Goal: Task Accomplishment & Management: Use online tool/utility

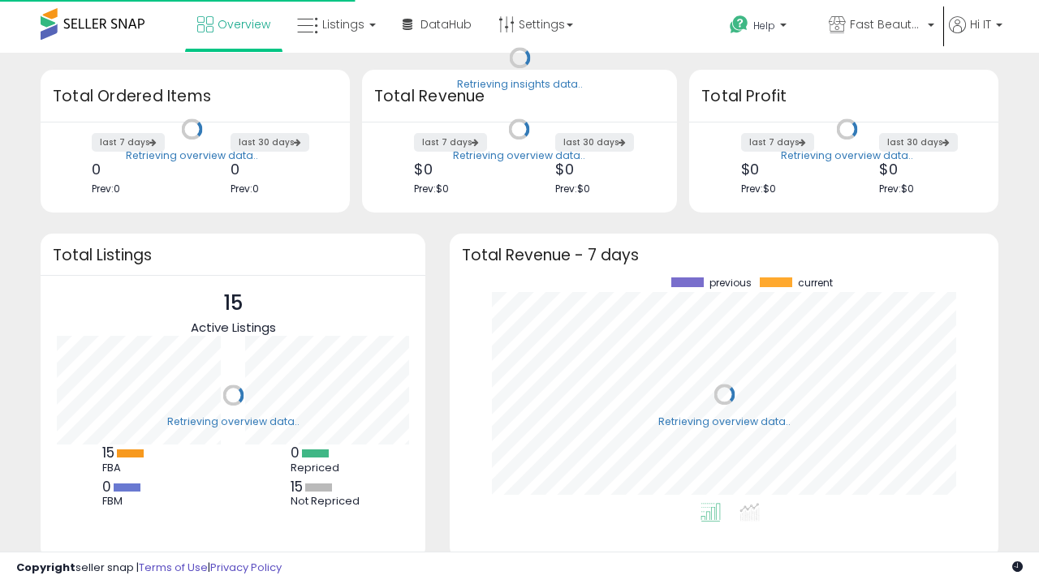
scroll to position [226, 516]
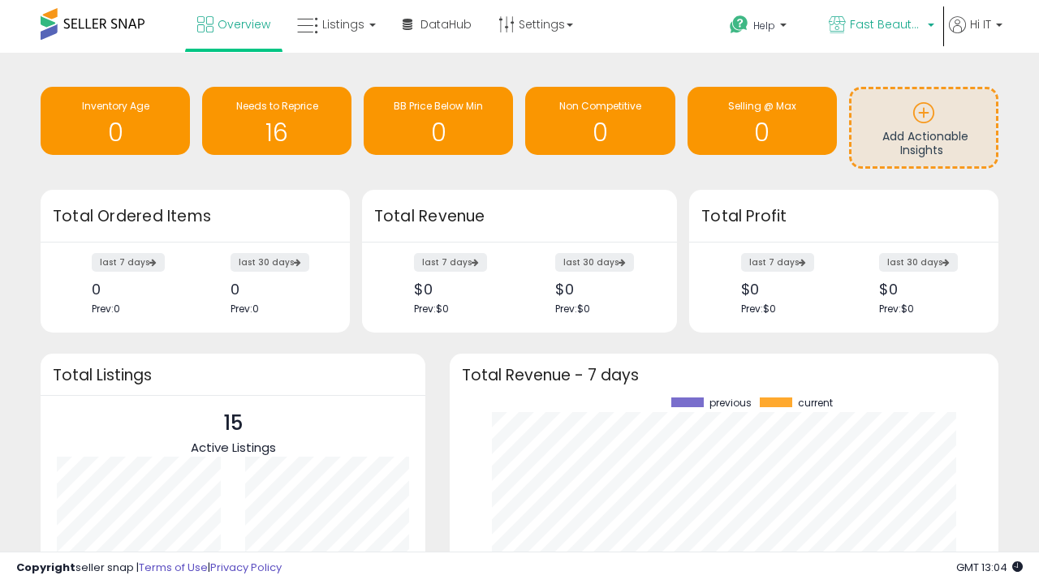
click at [880, 26] on span "Fast Beauty ([GEOGRAPHIC_DATA])" at bounding box center [886, 24] width 73 height 16
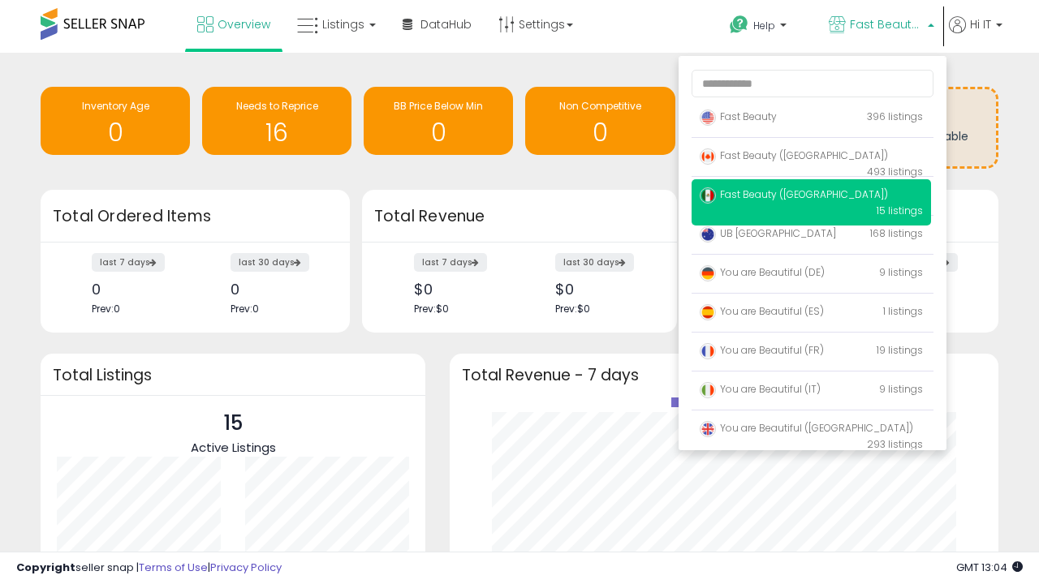
click at [811, 119] on p "Fast Beauty 396 listings" at bounding box center [810, 117] width 239 height 32
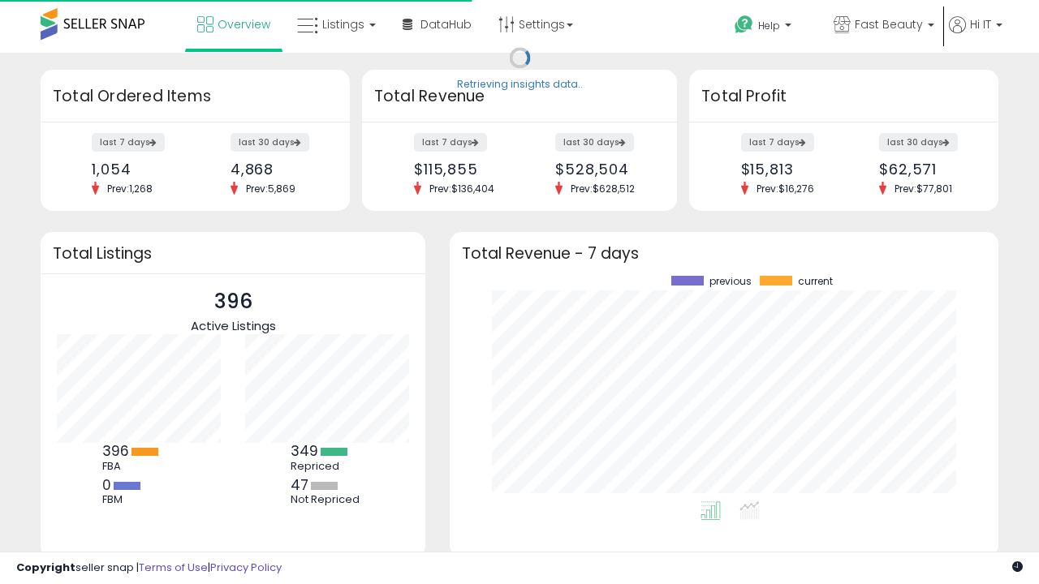
scroll to position [226, 516]
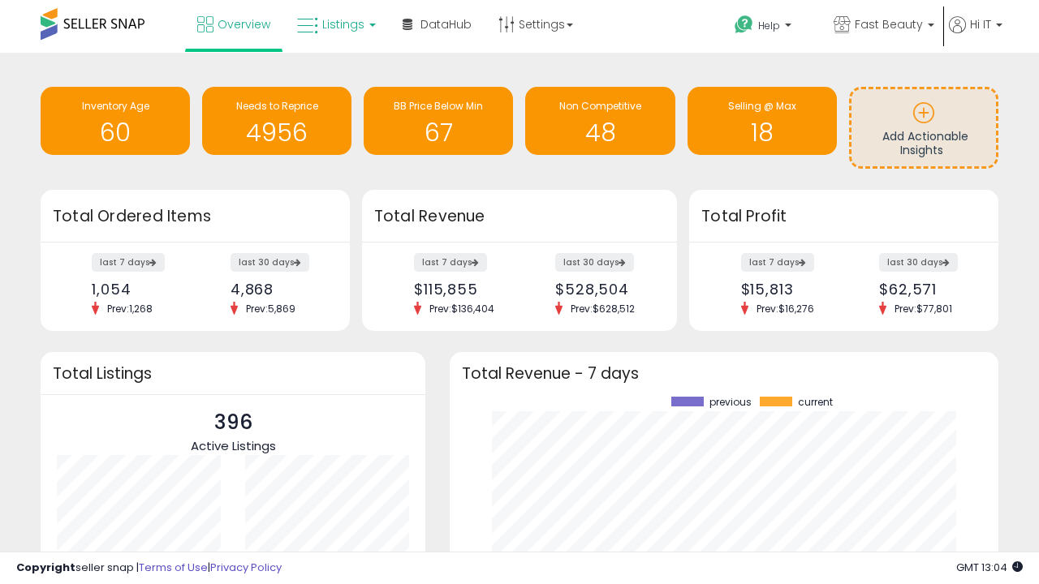
click at [334, 24] on span "Listings" at bounding box center [343, 24] width 42 height 16
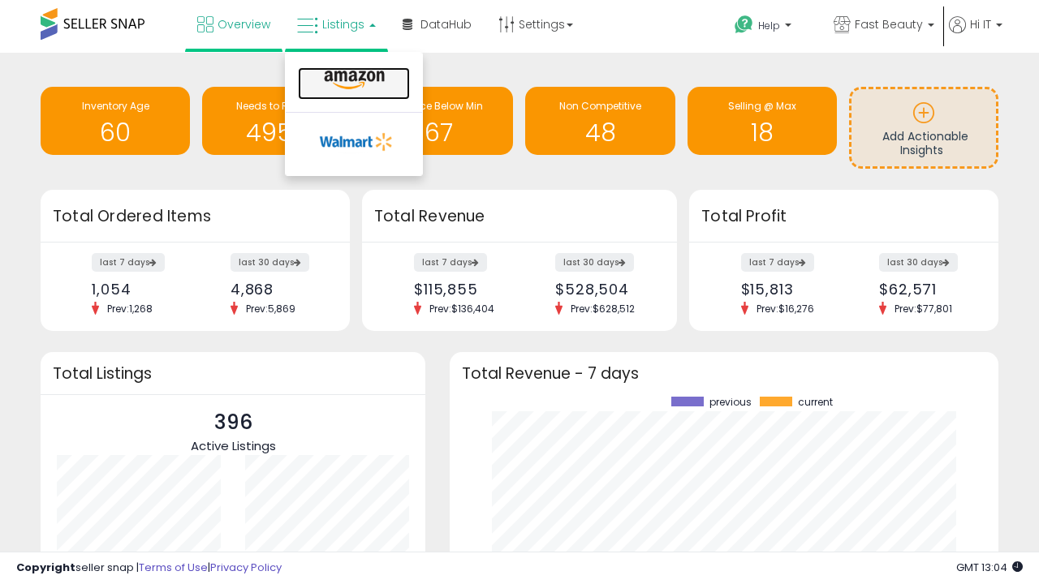
click at [352, 80] on icon at bounding box center [354, 80] width 71 height 21
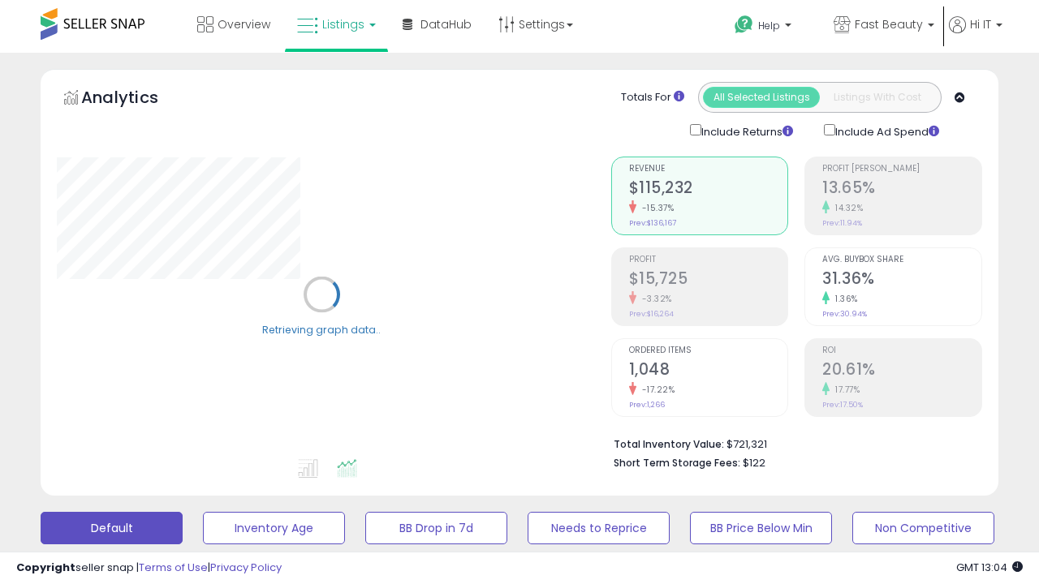
scroll to position [315, 0]
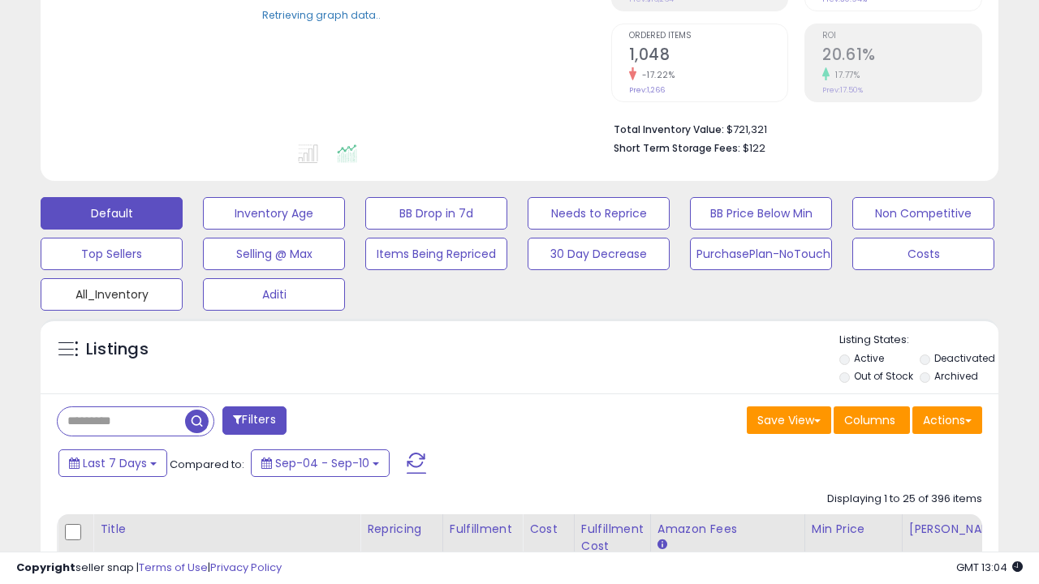
click at [111, 291] on button "All_Inventory" at bounding box center [112, 294] width 142 height 32
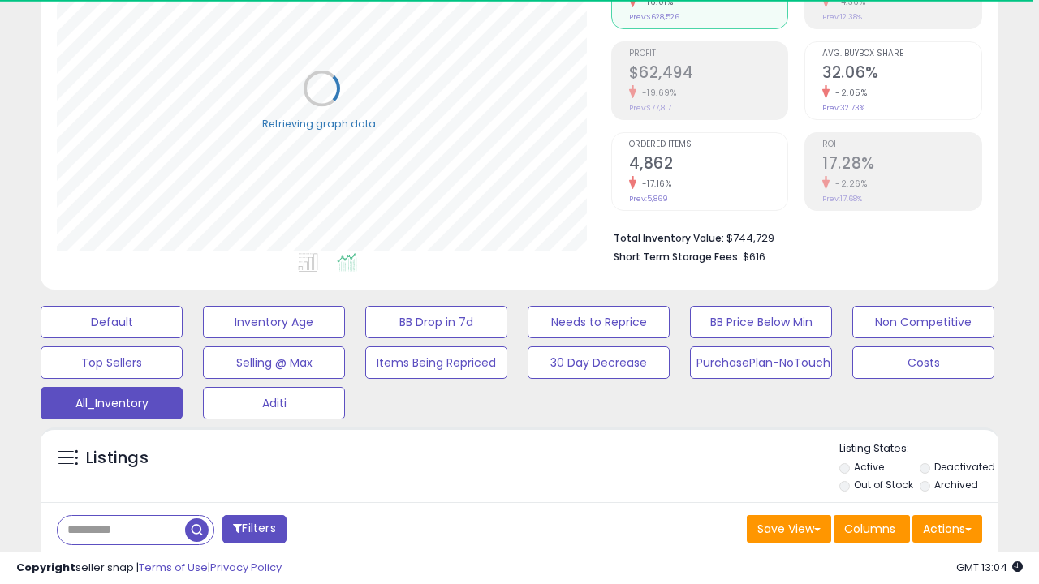
scroll to position [484, 0]
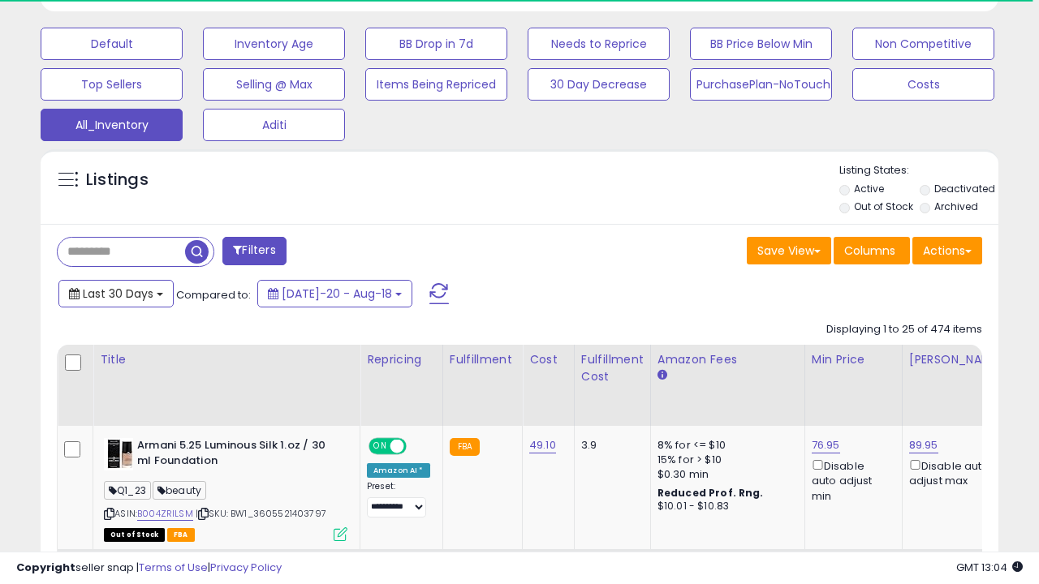
click at [115, 292] on span "Last 30 Days" at bounding box center [118, 294] width 71 height 16
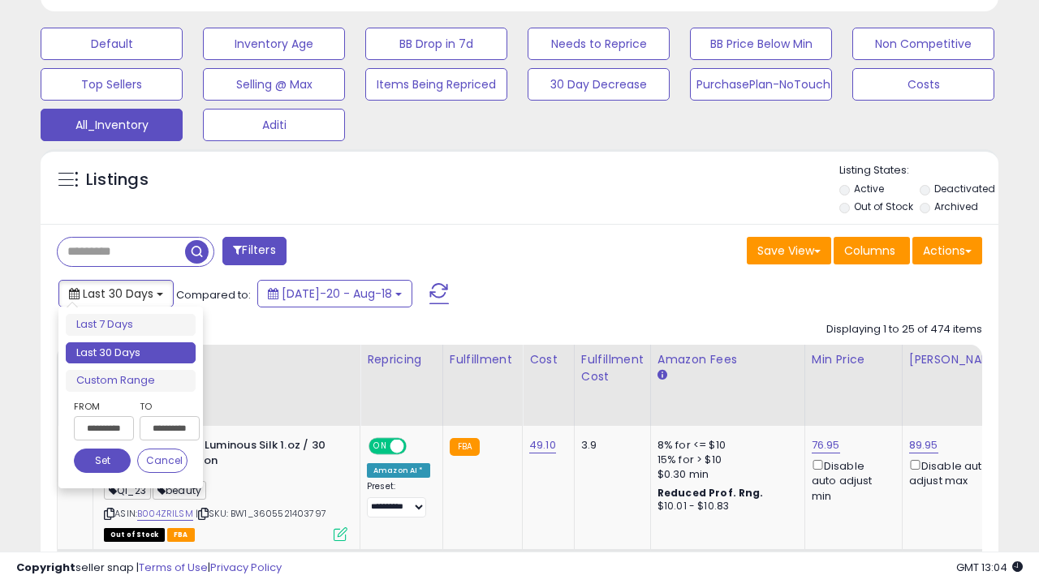
scroll to position [333, 553]
click at [131, 353] on li "Last 30 Days" at bounding box center [131, 353] width 130 height 22
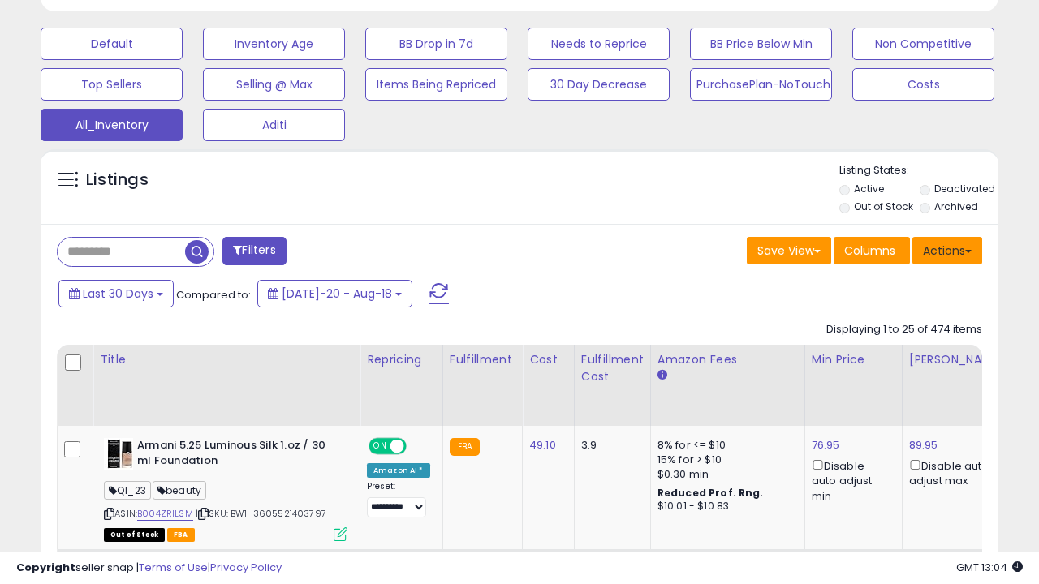
click at [947, 249] on button "Actions" at bounding box center [947, 251] width 70 height 28
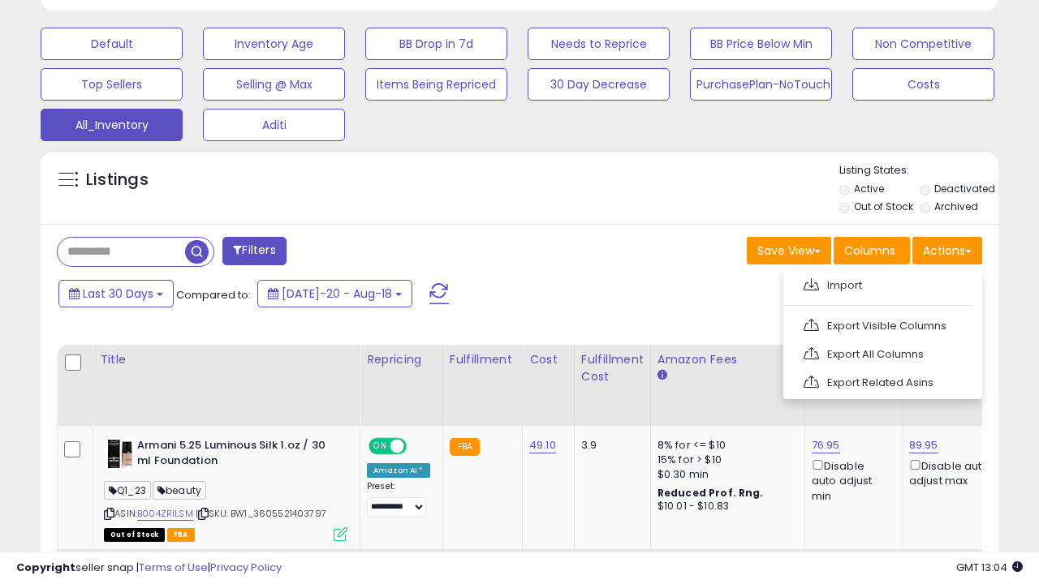
click at [880, 352] on link "Export All Columns" at bounding box center [881, 354] width 178 height 25
